Goal: Information Seeking & Learning: Understand process/instructions

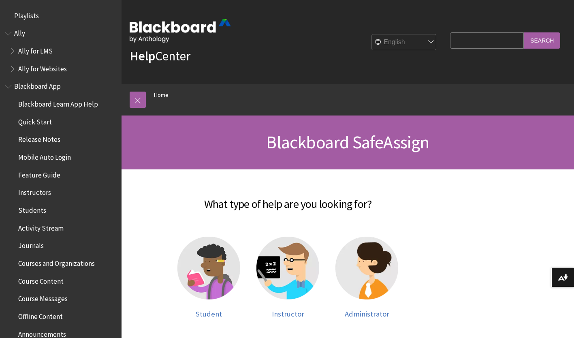
scroll to position [789, 0]
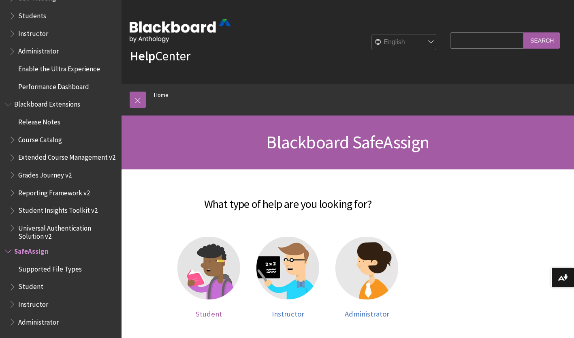
click at [198, 272] on img at bounding box center [208, 268] width 63 height 63
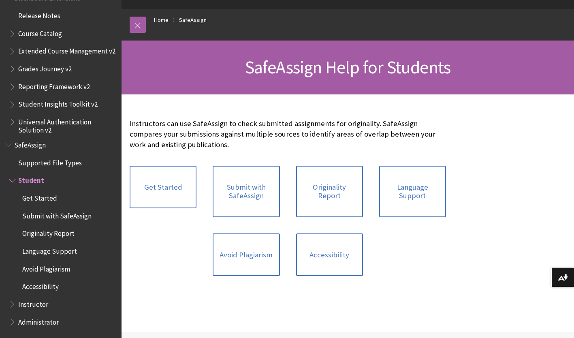
scroll to position [75, 0]
click at [242, 254] on link "Avoid Plagiarism" at bounding box center [246, 254] width 67 height 43
click at [158, 188] on link "Get Started" at bounding box center [163, 186] width 67 height 43
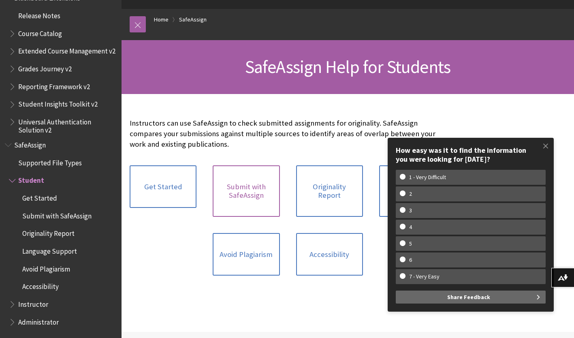
click at [251, 190] on link "Submit with SafeAssign" at bounding box center [246, 190] width 67 height 51
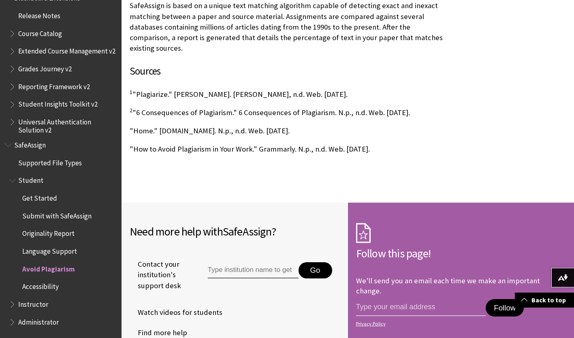
scroll to position [854, 0]
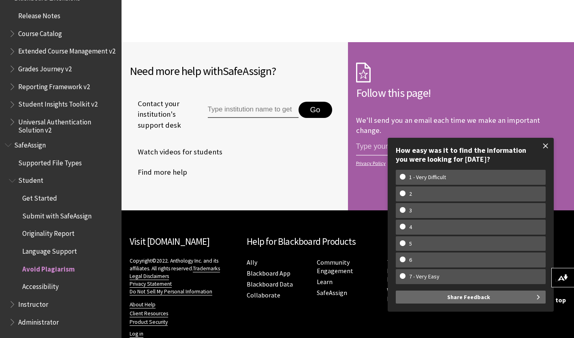
click at [546, 145] on span at bounding box center [545, 145] width 17 height 17
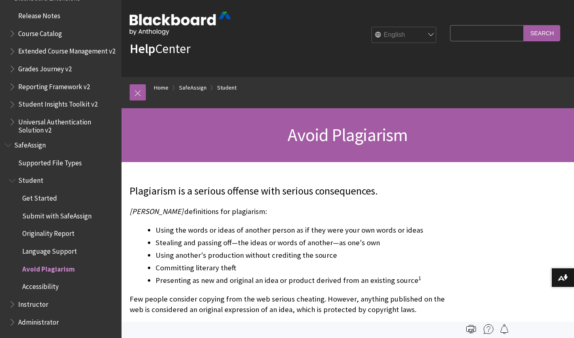
scroll to position [0, 0]
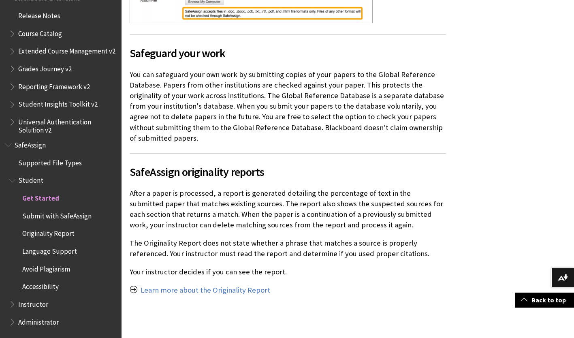
scroll to position [491, 0]
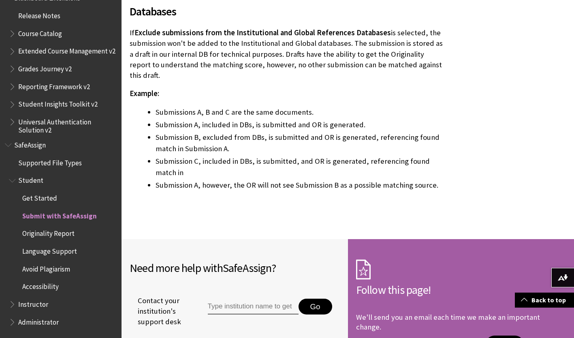
scroll to position [1791, 0]
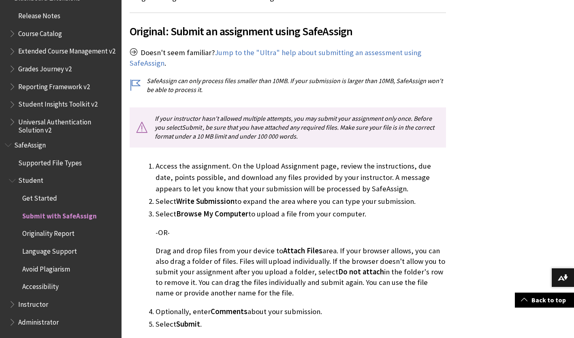
scroll to position [222, 0]
